Goal: Information Seeking & Learning: Learn about a topic

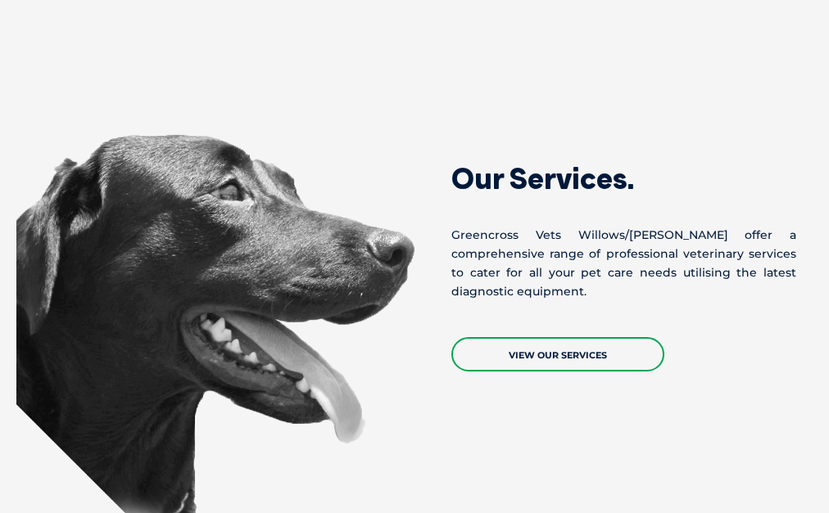
scroll to position [1310, 0]
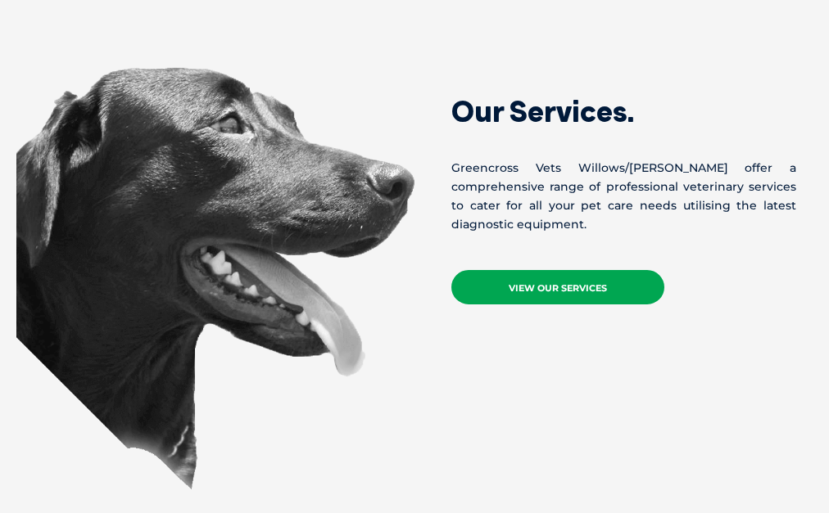
click at [595, 305] on link "View Our Services" at bounding box center [557, 287] width 213 height 34
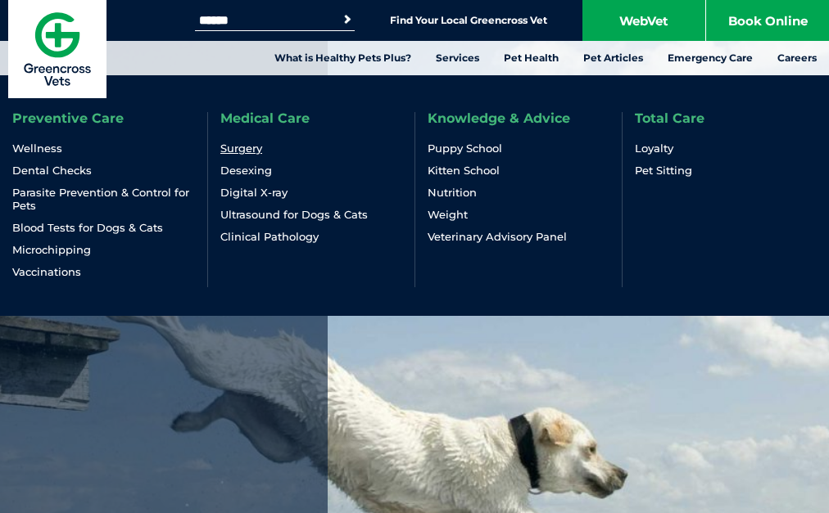
click at [257, 156] on link "Surgery" at bounding box center [241, 149] width 42 height 14
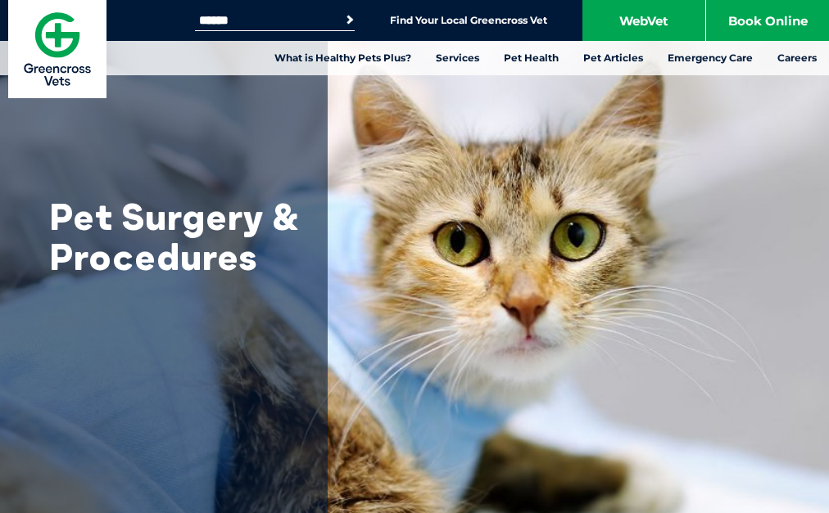
click at [342, 16] on button "Search" at bounding box center [337, 19] width 38 height 24
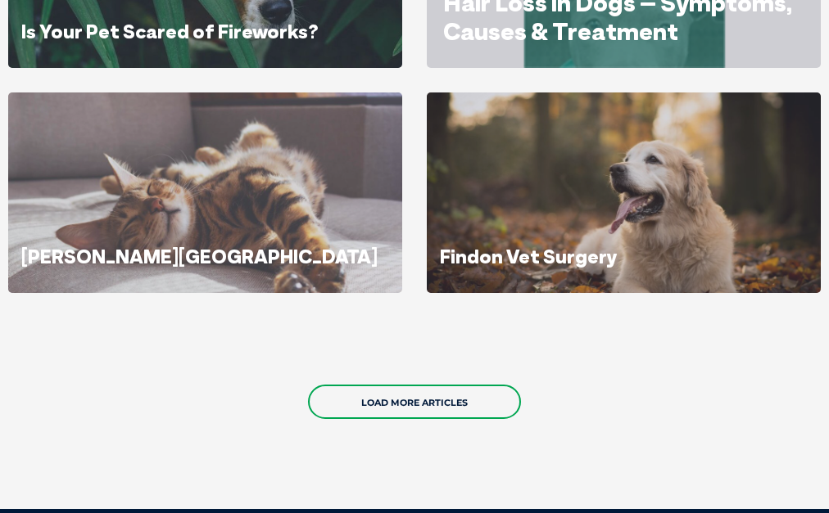
scroll to position [1474, 0]
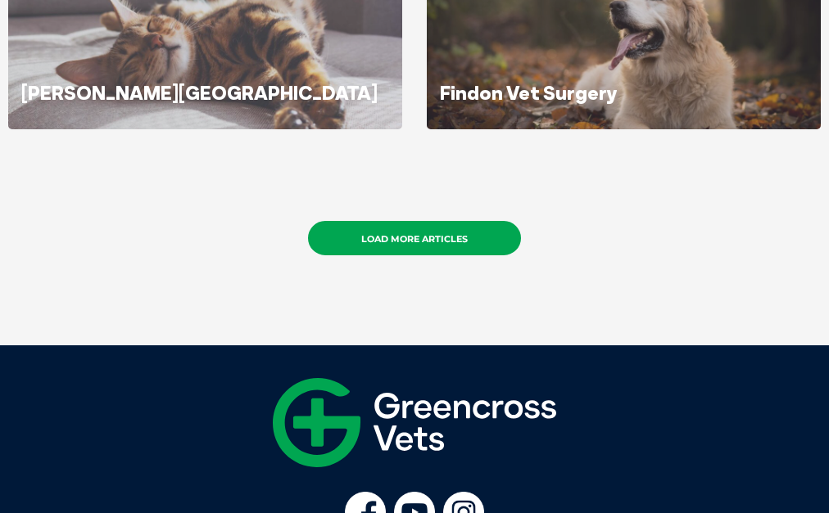
click at [450, 221] on link "Load More Articles" at bounding box center [414, 238] width 213 height 34
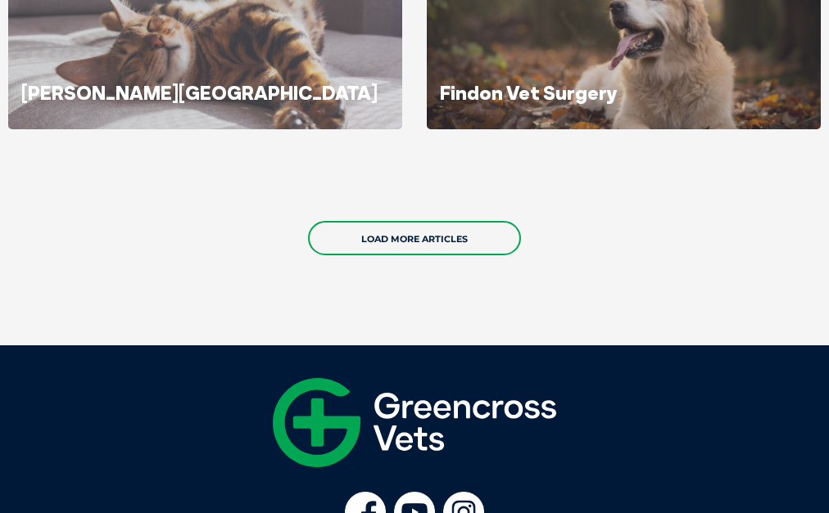
scroll to position [2730, 0]
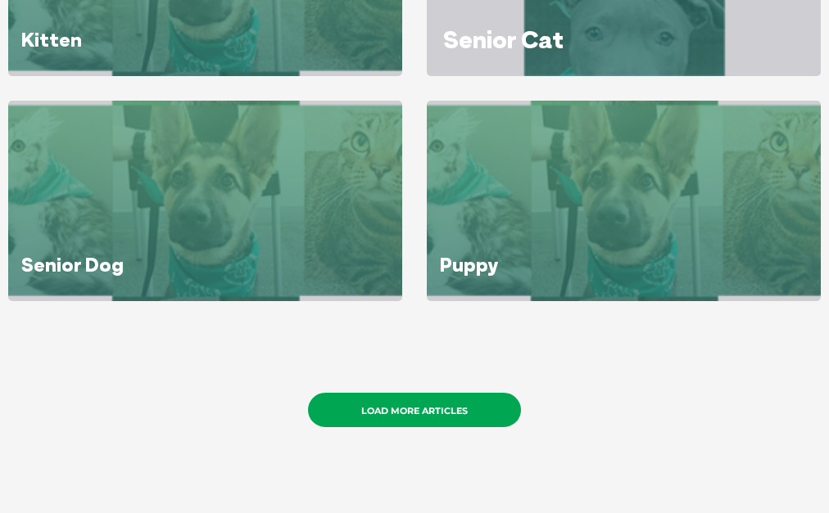
click at [427, 393] on link "Load More Articles" at bounding box center [414, 410] width 213 height 34
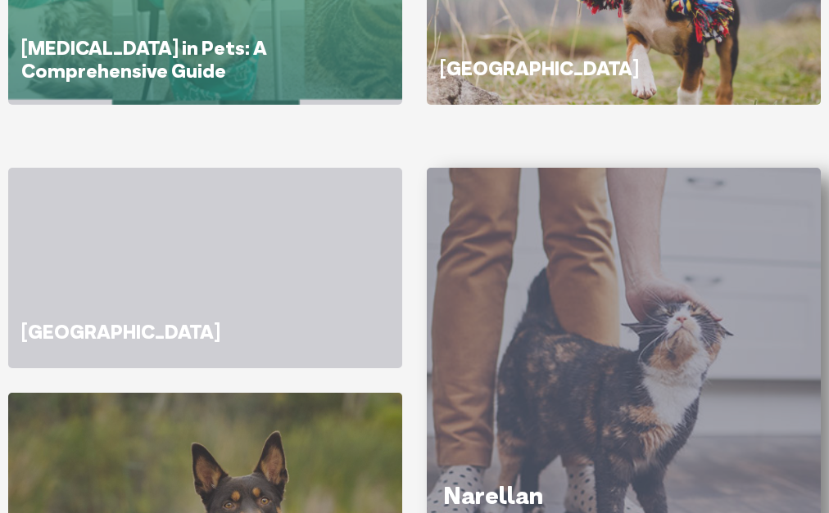
scroll to position [3667, 0]
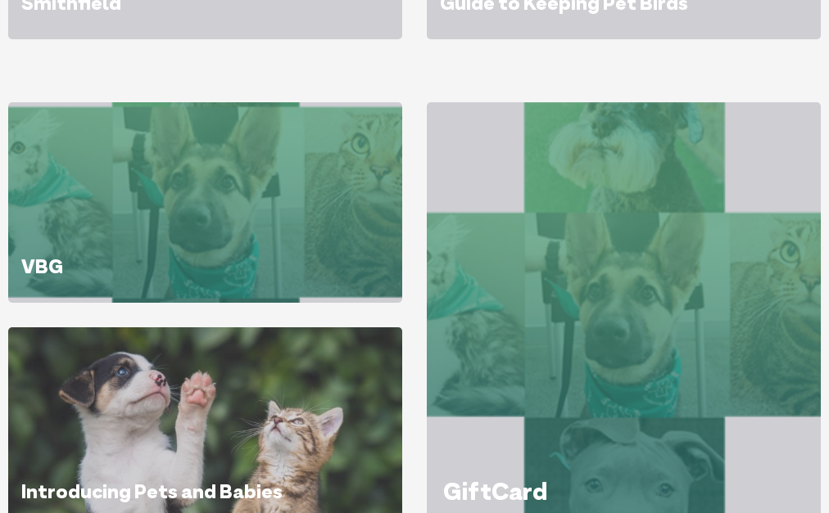
scroll to position [5141, 0]
